Goal: Navigation & Orientation: Go to known website

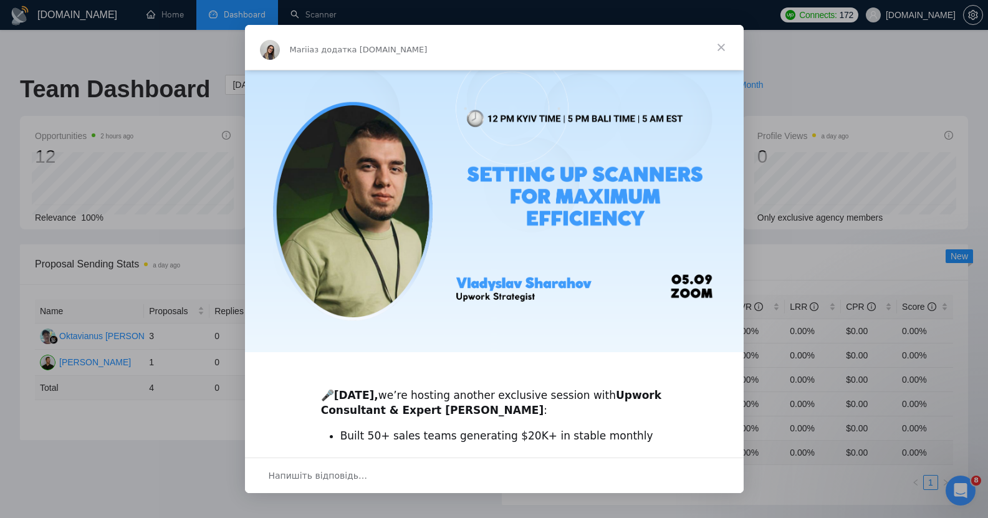
scroll to position [246, 0]
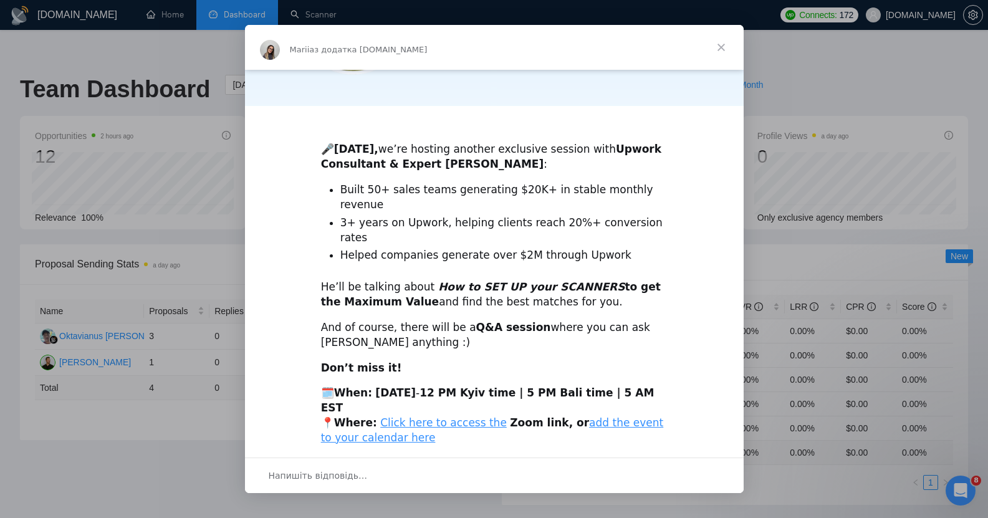
click at [722, 48] on span "Закрити" at bounding box center [721, 47] width 45 height 45
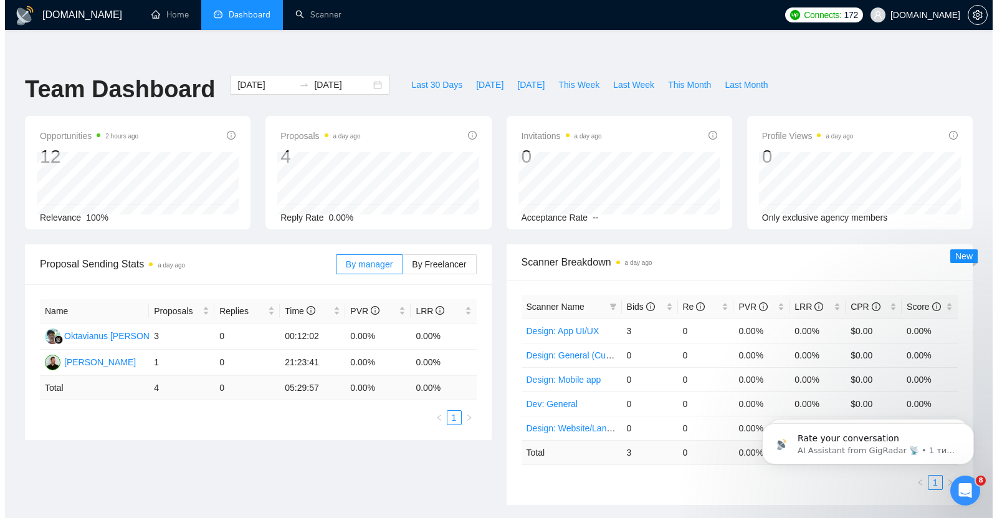
scroll to position [0, 0]
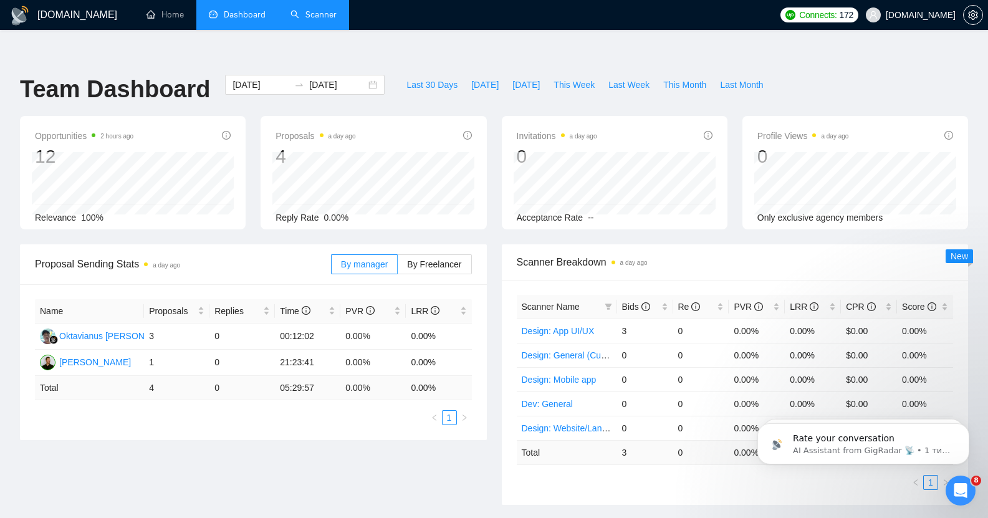
click at [314, 19] on link "Scanner" at bounding box center [313, 14] width 46 height 11
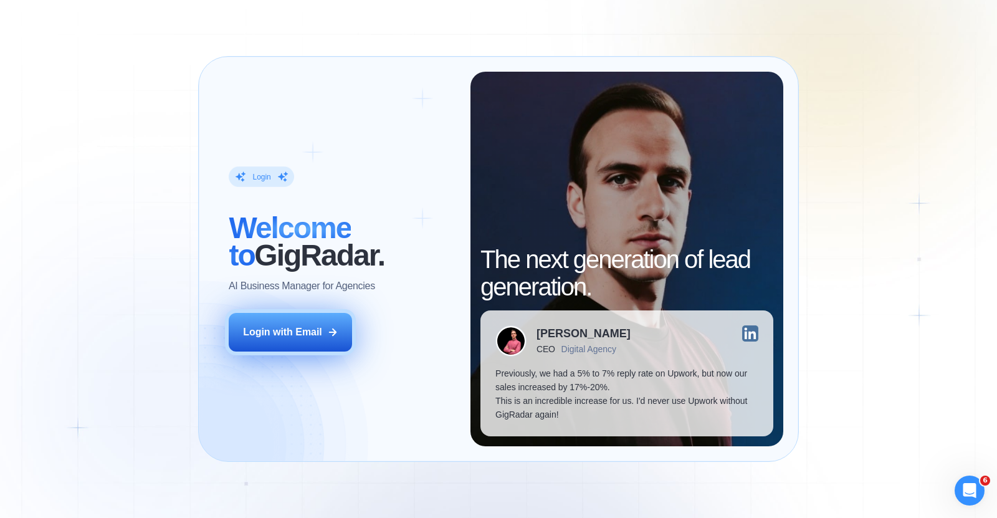
click at [305, 325] on button "Login with Email" at bounding box center [290, 332] width 123 height 39
